Goal: Task Accomplishment & Management: Complete application form

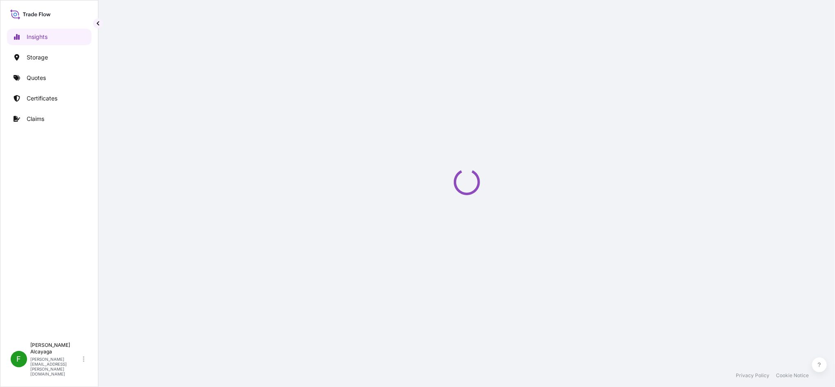
select select "2025"
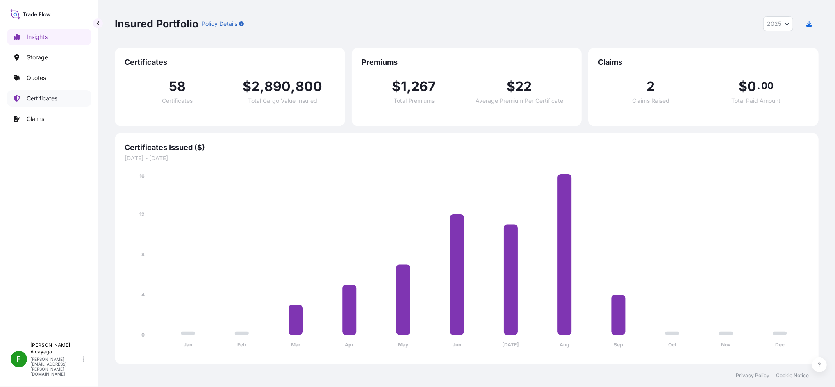
click at [73, 104] on link "Certificates" at bounding box center [49, 98] width 84 height 16
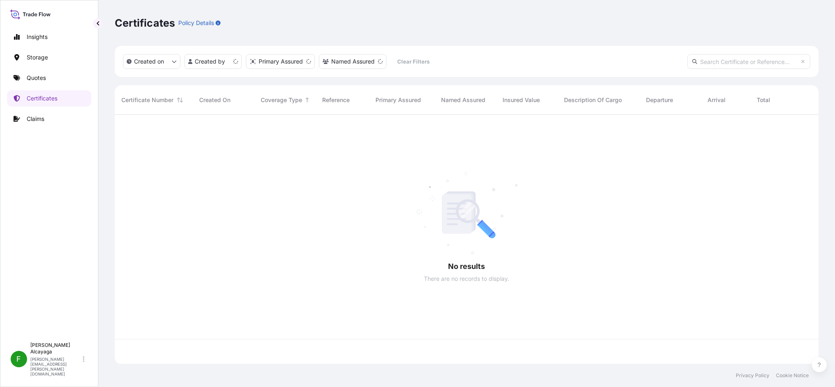
scroll to position [246, 696]
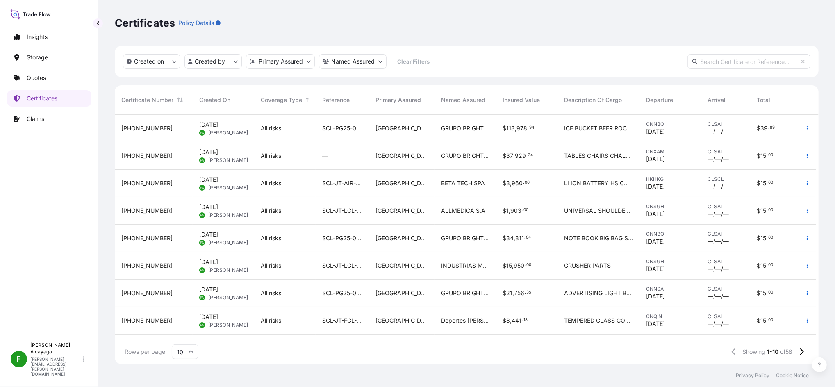
click at [460, 127] on span "GRUPO BRIGHTMEDIA IDEAS 360 SPA" at bounding box center [465, 128] width 48 height 8
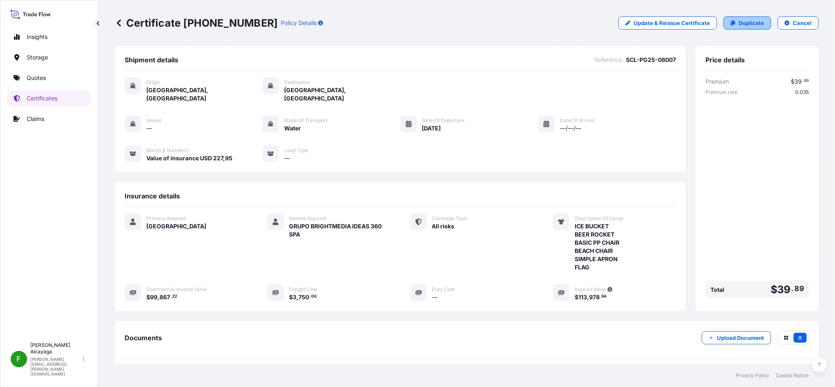
click at [731, 22] on icon at bounding box center [733, 23] width 5 height 5
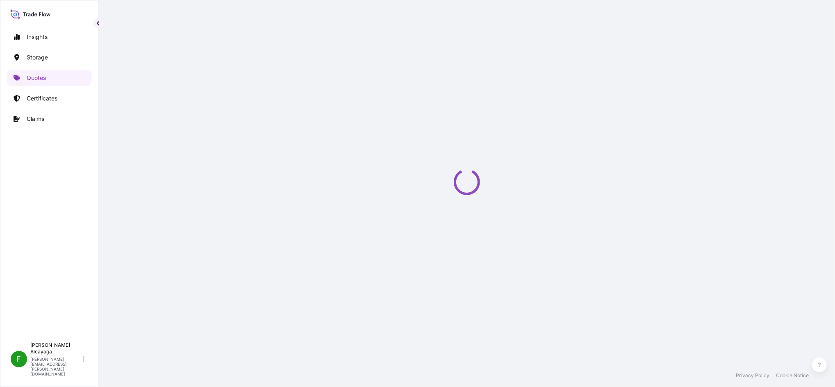
select select "Water"
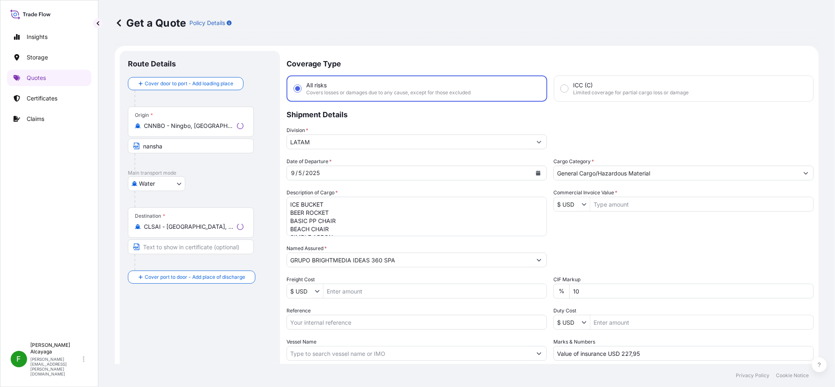
scroll to position [13, 0]
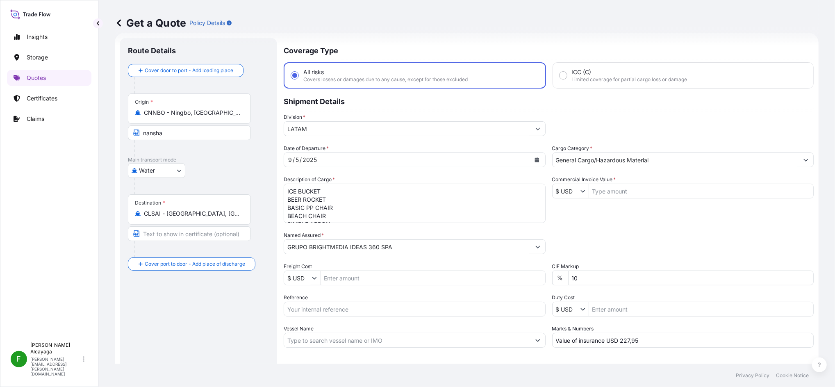
click at [217, 111] on input "CNNBO - Ningbo, [GEOGRAPHIC_DATA]" at bounding box center [192, 113] width 97 height 8
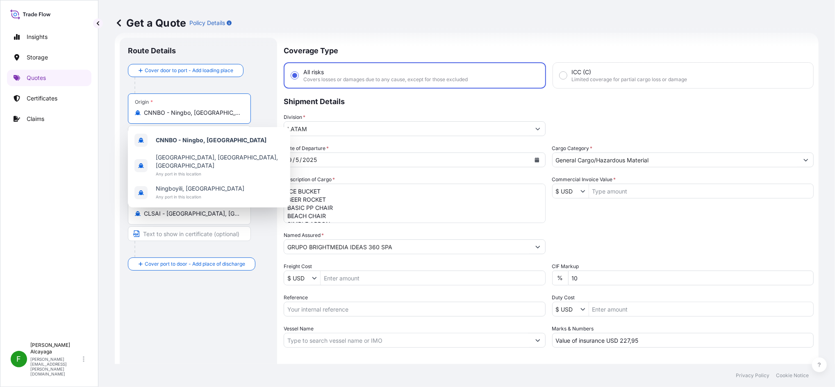
click at [217, 111] on input "CNNBO - Ningbo, [GEOGRAPHIC_DATA]" at bounding box center [192, 113] width 97 height 8
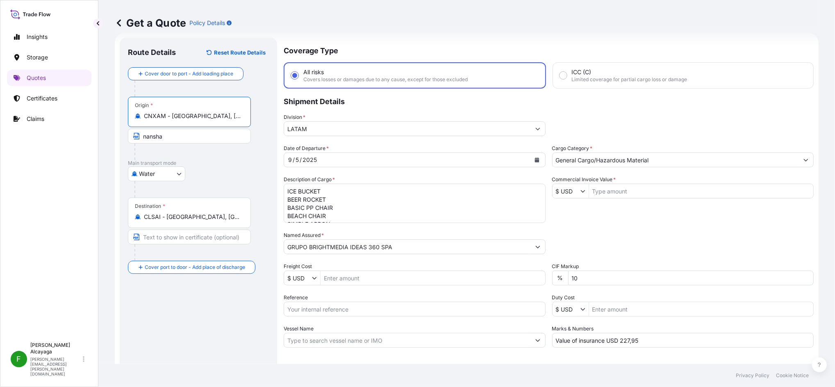
type input "CNXAM - [GEOGRAPHIC_DATA], [GEOGRAPHIC_DATA]"
click at [204, 141] on input "nansha" at bounding box center [189, 136] width 123 height 15
click at [201, 153] on div at bounding box center [192, 152] width 116 height 16
click at [305, 158] on div "2025" at bounding box center [310, 160] width 16 height 10
click at [531, 156] on button "Calendar" at bounding box center [537, 159] width 13 height 13
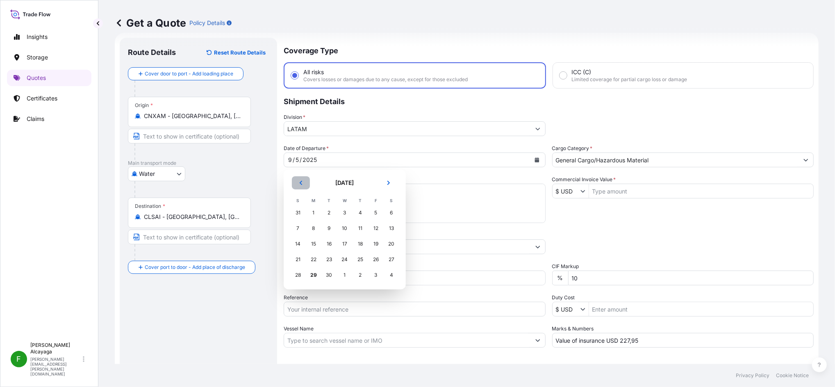
click at [303, 179] on button "Previous" at bounding box center [301, 182] width 18 height 13
click at [357, 259] on div "21" at bounding box center [360, 259] width 15 height 15
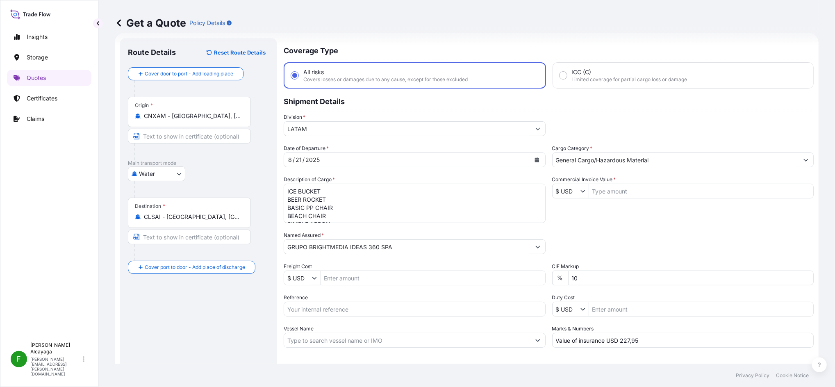
click at [397, 200] on textarea "ICE BUCKET BEER ROCKET BASIC PP CHAIR BEACH CHAIR SIMPLE APRON FLAG" at bounding box center [415, 203] width 262 height 39
drag, startPoint x: 333, startPoint y: 212, endPoint x: 238, endPoint y: 168, distance: 104.2
click at [238, 168] on form "Route Details Reset Route Details Cover door to port - Add loading place Place …" at bounding box center [467, 223] width 704 height 381
paste textarea "TABLES CHAIRS CHALKBOARD STANDS PO# EF250707-0711"
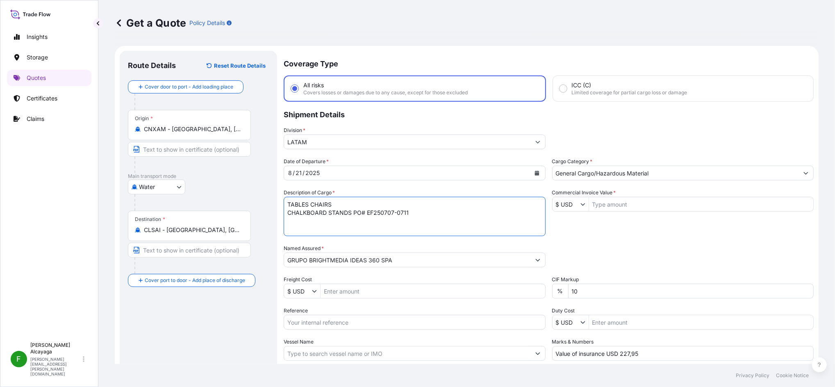
type textarea "TABLES CHAIRS CHALKBOARD STANDS PO# EF250707-0711"
click at [346, 262] on input "GRUPO BRIGHTMEDIA IDEAS 360 SPA" at bounding box center [407, 260] width 246 height 15
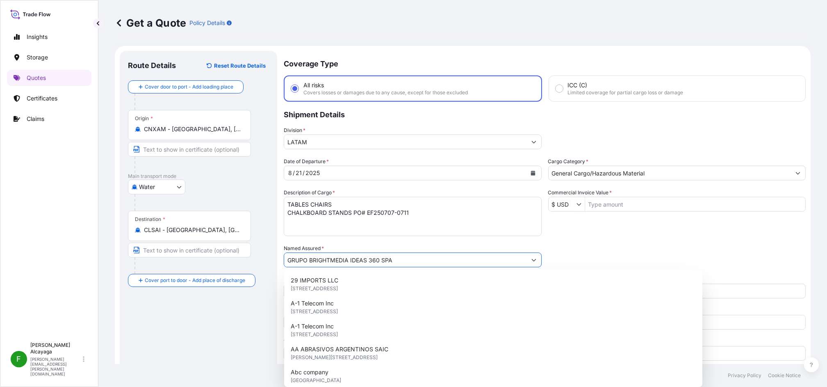
click at [346, 262] on input "GRUPO BRIGHTMEDIA IDEAS 360 SPA" at bounding box center [405, 260] width 242 height 15
click at [217, 325] on div "Route Details Reset Route Details Cover door to port - Add loading place Place …" at bounding box center [198, 236] width 141 height 355
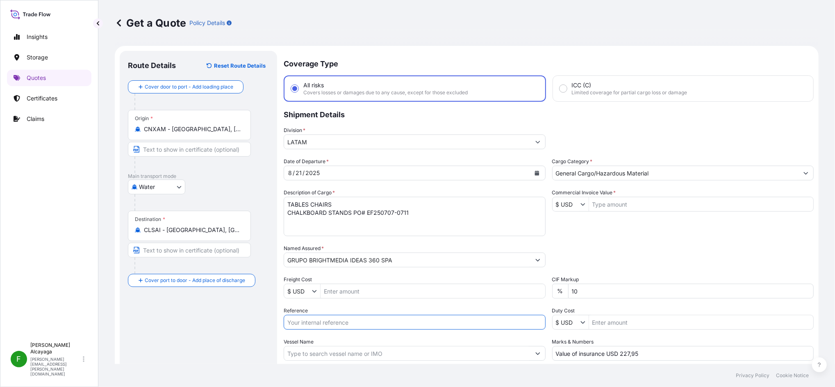
click at [313, 324] on input "Reference" at bounding box center [415, 322] width 262 height 15
paste input "SCL-PG25-07981"
type input "SCL-PG25-07981"
click at [227, 322] on div "Route Details Reset Route Details Cover door to port - Add loading place Place …" at bounding box center [198, 236] width 141 height 355
click at [602, 205] on input "Commercial Invoice Value *" at bounding box center [701, 204] width 225 height 15
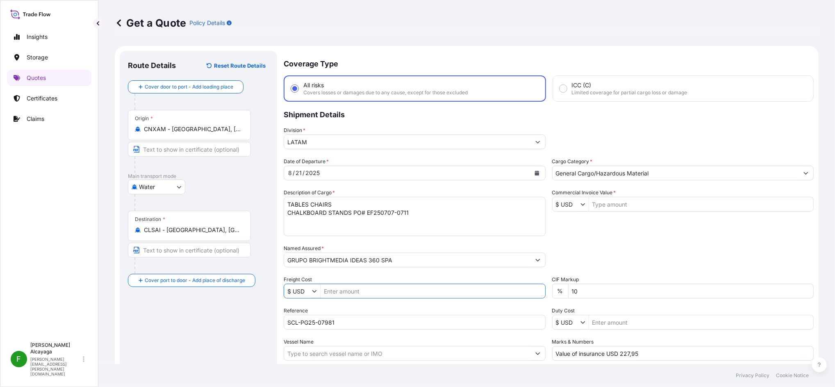
click at [349, 288] on input "Freight Cost" at bounding box center [433, 291] width 225 height 15
click at [358, 292] on input "Freight Cost" at bounding box center [433, 291] width 225 height 15
type input "3,750"
click at [597, 207] on input "Commercial Invoice Value *" at bounding box center [701, 204] width 225 height 15
paste input "30731,82"
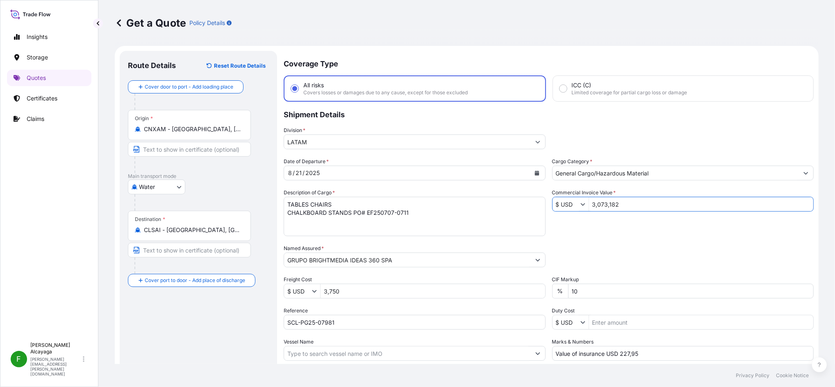
click at [590, 246] on div "Packing Category Type to search a container mode Please select a primary mode o…" at bounding box center [683, 255] width 262 height 23
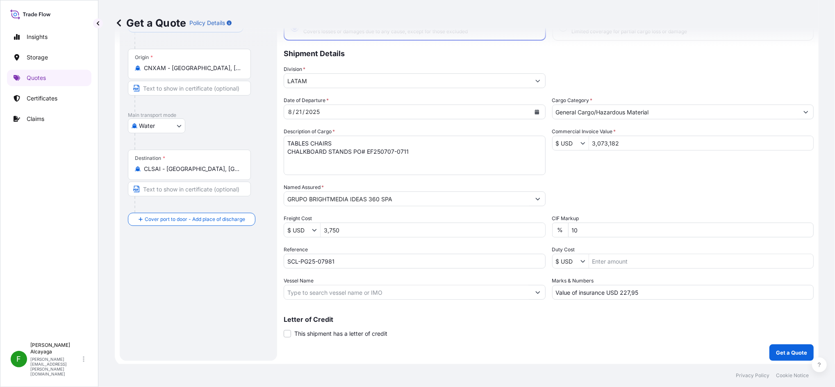
click at [612, 144] on input "3,073,182" at bounding box center [701, 143] width 225 height 15
click at [621, 136] on input "3,073,182" at bounding box center [701, 143] width 225 height 15
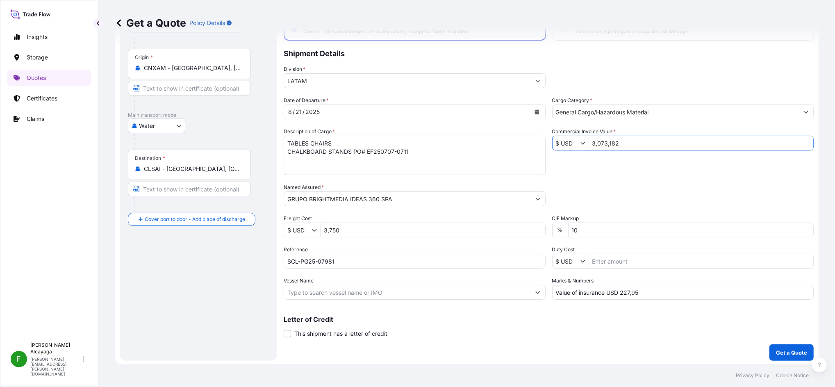
paste input "0731."
type input "30,731.82"
click at [638, 165] on div "Date of Departure * 8 / 21 / 2025 Cargo Category * General Cargo/Hazardous Mate…" at bounding box center [549, 197] width 530 height 203
click at [777, 350] on p "Get a Quote" at bounding box center [791, 353] width 31 height 8
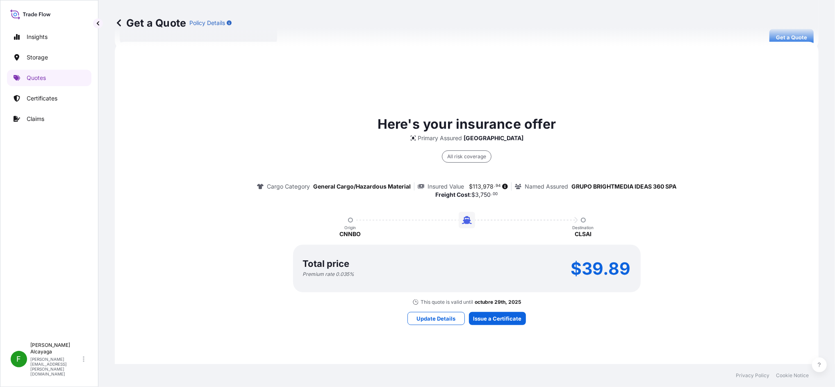
scroll to position [377, 0]
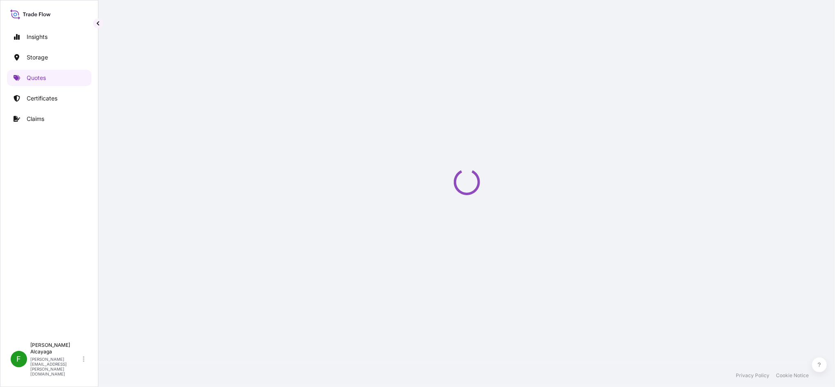
select select "Water"
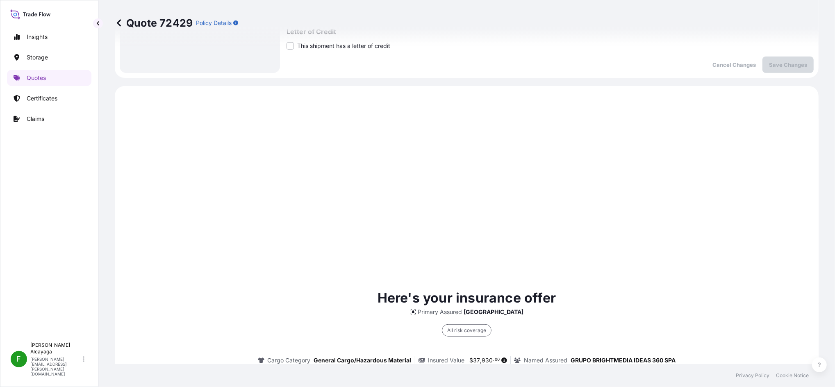
scroll to position [392, 0]
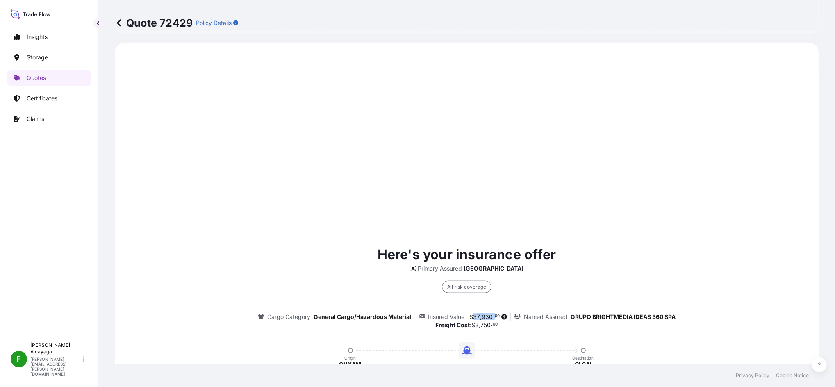
drag, startPoint x: 467, startPoint y: 312, endPoint x: 490, endPoint y: 313, distance: 23.0
click at [490, 314] on span "$ 37 , 930 . 00" at bounding box center [485, 317] width 30 height 6
drag, startPoint x: 490, startPoint y: 313, endPoint x: 468, endPoint y: 311, distance: 22.3
click at [469, 313] on div "Insured Value $ 37 , 930 . 00" at bounding box center [465, 317] width 93 height 8
click at [470, 314] on span "$" at bounding box center [472, 317] width 4 height 6
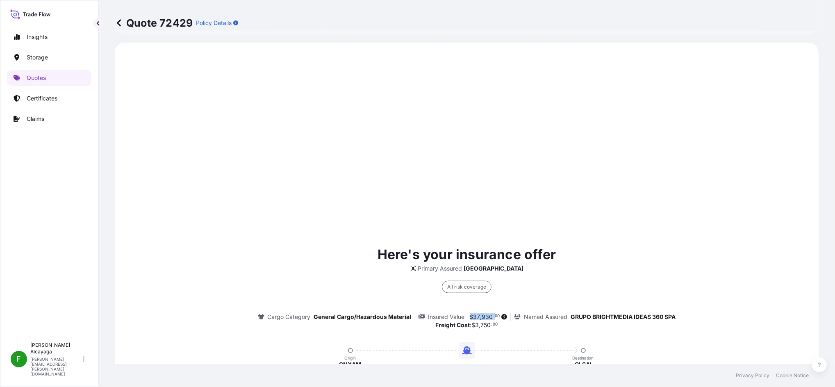
drag, startPoint x: 466, startPoint y: 316, endPoint x: 489, endPoint y: 316, distance: 23.4
click at [489, 316] on span "$ 37 , 930 . 00" at bounding box center [485, 317] width 30 height 6
copy span "$ 37 , 930 ."
click at [548, 253] on p "Here's your insurance offer" at bounding box center [467, 255] width 178 height 20
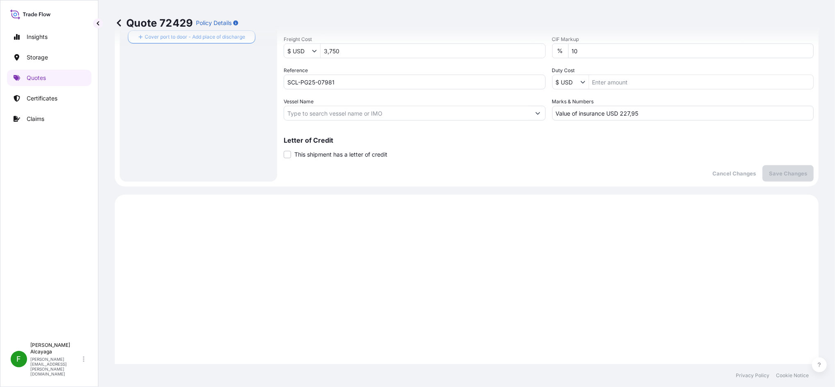
scroll to position [174, 0]
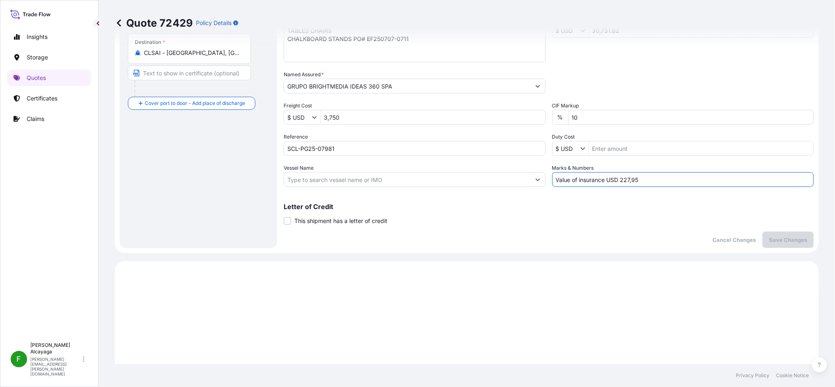
drag, startPoint x: 618, startPoint y: 178, endPoint x: 695, endPoint y: 176, distance: 77.5
click at [695, 176] on input "Value of insurance USD 227,95" at bounding box center [683, 179] width 262 height 15
paste input "75,86"
type input "Value of insurance USD 75,86"
click at [769, 236] on p "Save Changes" at bounding box center [788, 240] width 38 height 8
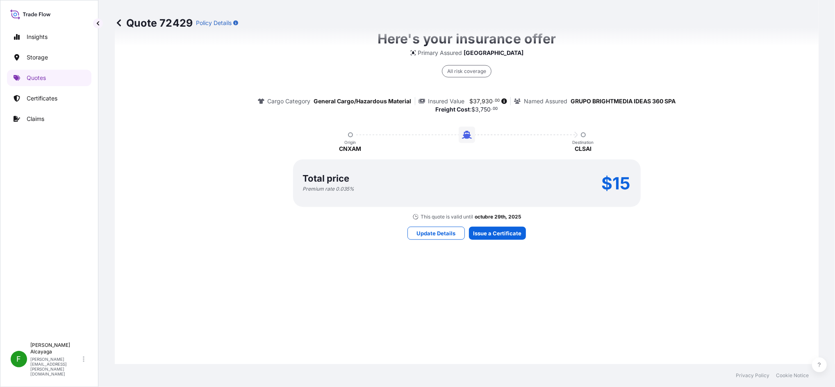
select select "Water"
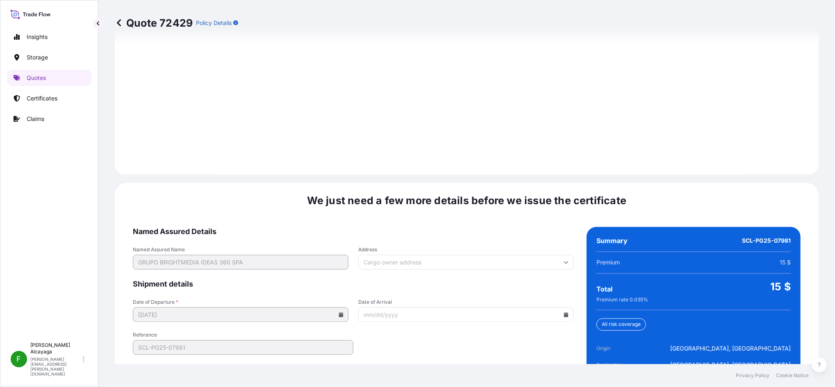
scroll to position [1165, 0]
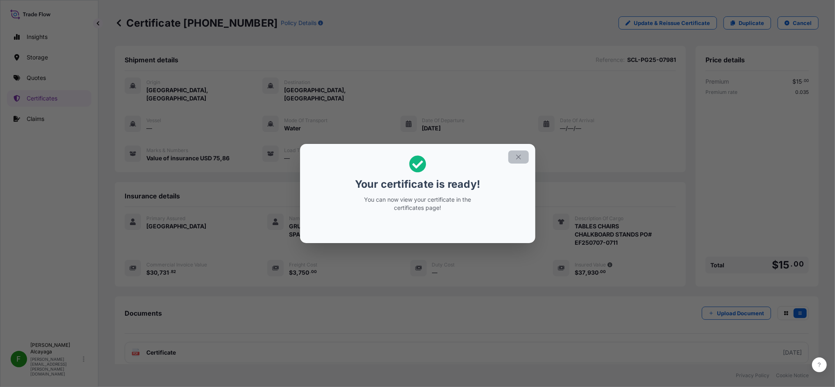
click at [523, 159] on button "button" at bounding box center [518, 156] width 21 height 13
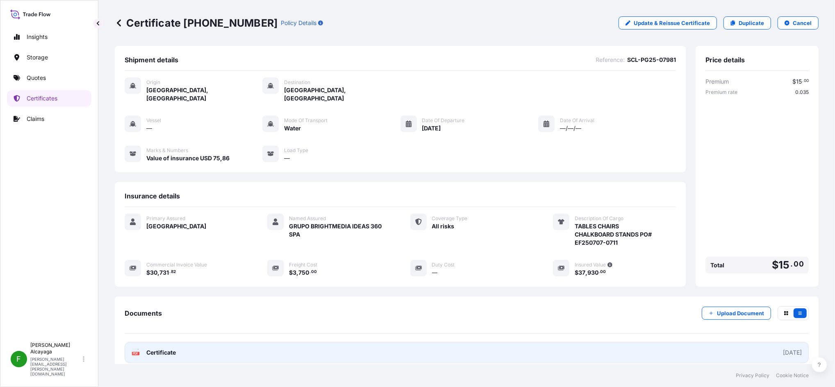
click at [230, 342] on link "PDF Certificate 2025-09-29" at bounding box center [467, 352] width 684 height 21
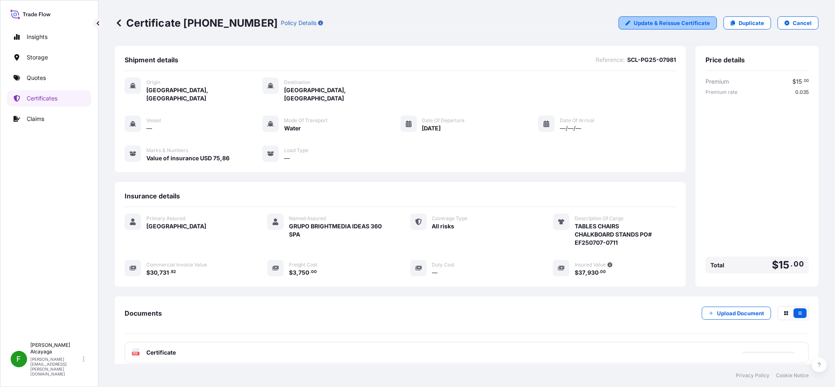
click at [689, 27] on p "Update & Reissue Certificate" at bounding box center [672, 23] width 76 height 8
select select "Water"
